Goal: Find contact information: Find contact information

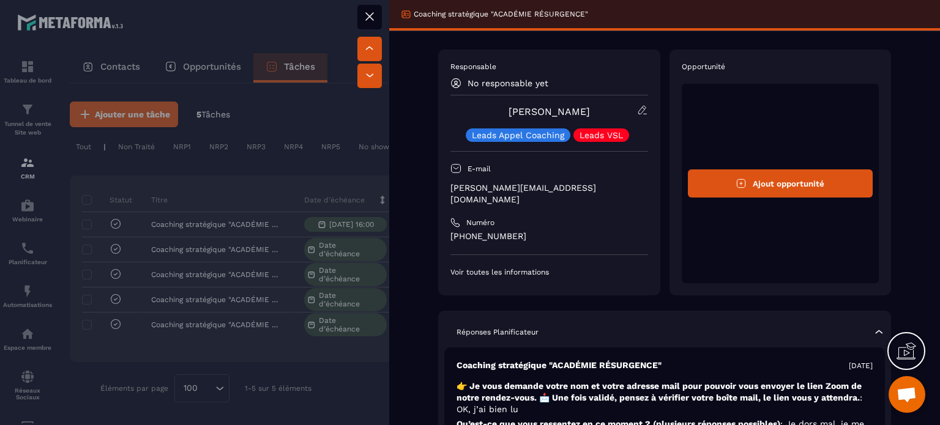
scroll to position [11343, 0]
drag, startPoint x: 450, startPoint y: 185, endPoint x: 575, endPoint y: 183, distance: 124.9
click at [575, 183] on p "[PERSON_NAME][EMAIL_ADDRESS][DOMAIN_NAME]" at bounding box center [549, 193] width 198 height 23
copy p "[PERSON_NAME][EMAIL_ADDRESS][DOMAIN_NAME]"
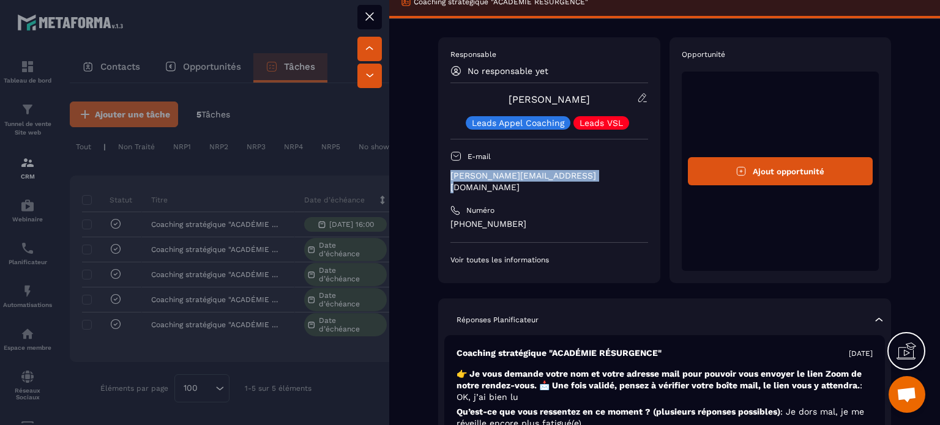
scroll to position [0, 0]
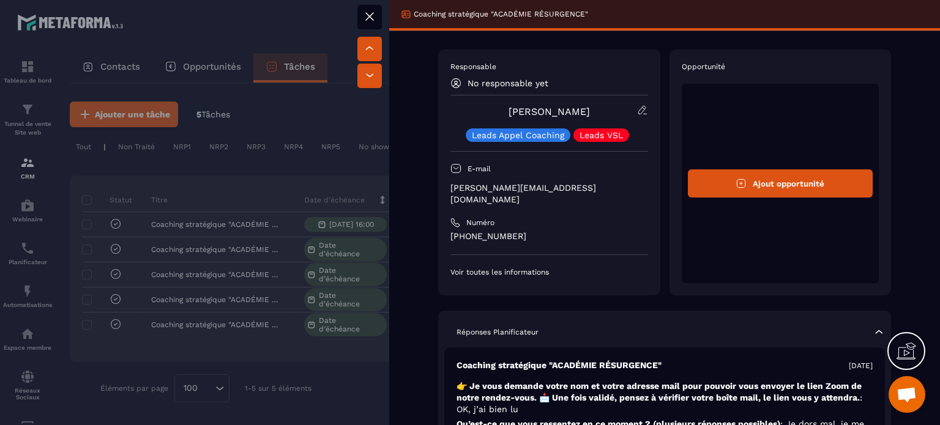
click at [470, 231] on p "[PHONE_NUMBER]" at bounding box center [549, 237] width 198 height 12
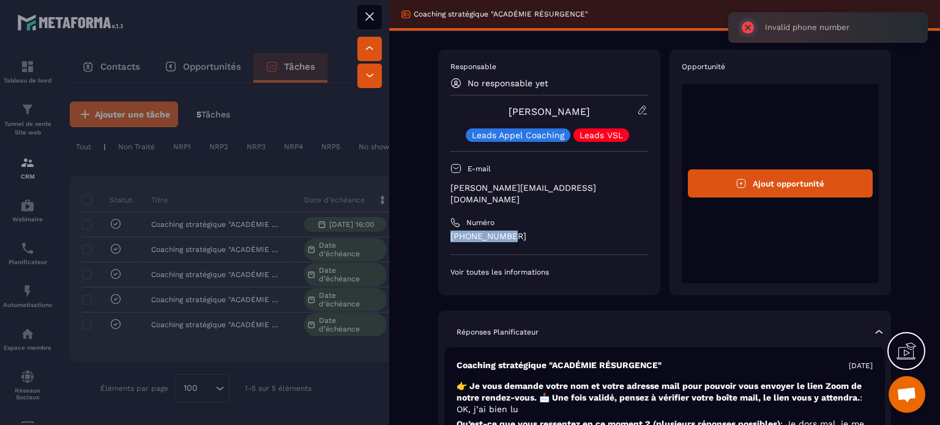
drag, startPoint x: 448, startPoint y: 226, endPoint x: 509, endPoint y: 225, distance: 61.2
click at [509, 225] on div "Responsable No responsable yet [PERSON_NAME] Leads Appel Coaching Leads VSL E-m…" at bounding box center [549, 173] width 222 height 246
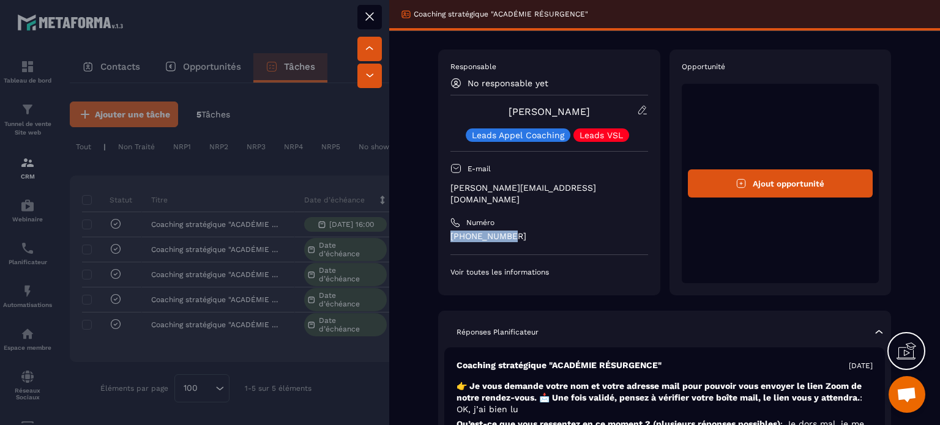
copy p "[PHONE_NUMBER]"
click at [318, 101] on div at bounding box center [470, 212] width 940 height 425
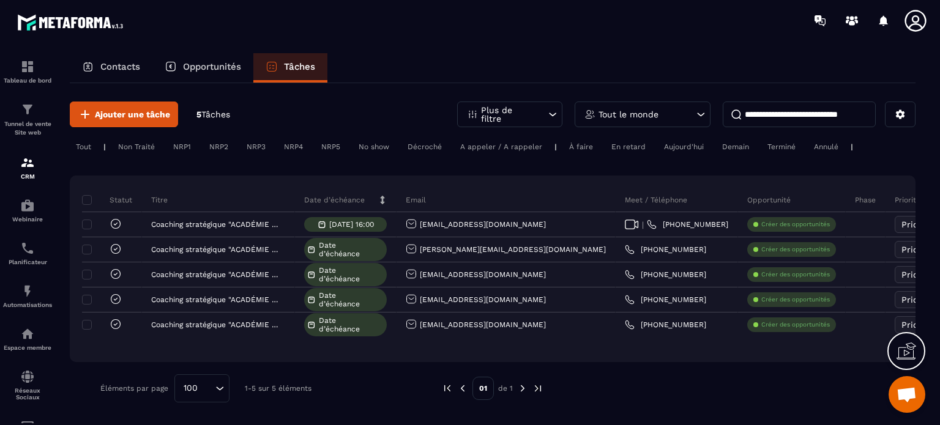
click at [734, 146] on div "Demain" at bounding box center [735, 147] width 39 height 15
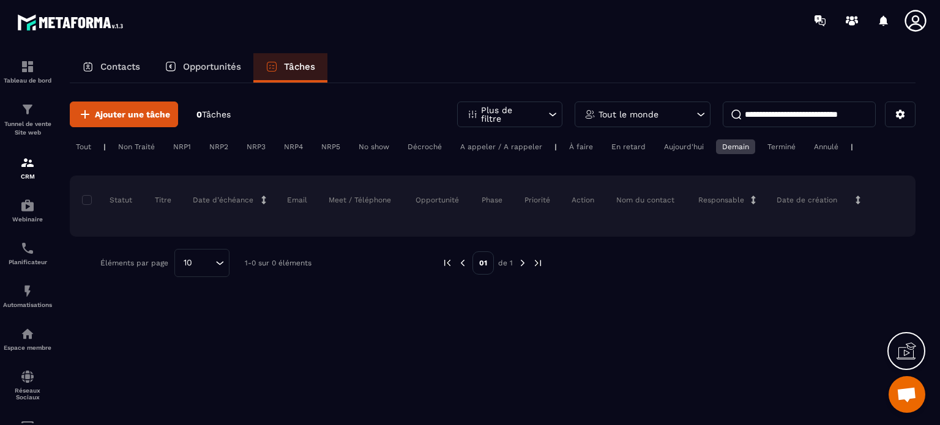
click at [88, 150] on div "Tout" at bounding box center [84, 147] width 28 height 15
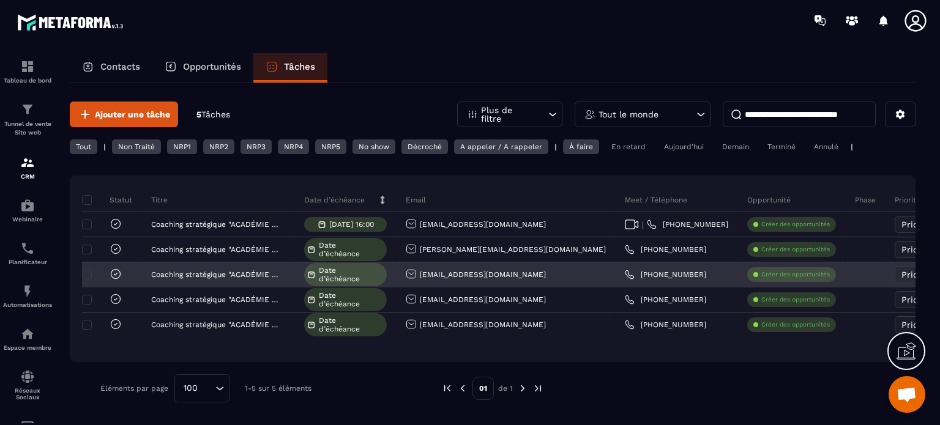
click at [442, 274] on div "[EMAIL_ADDRESS][DOMAIN_NAME]" at bounding box center [476, 275] width 140 height 13
